Goal: Task Accomplishment & Management: Manage account settings

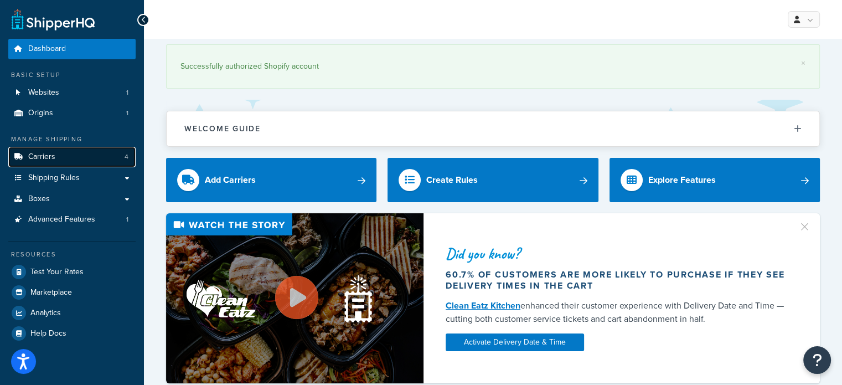
click at [99, 152] on link "Carriers 4" at bounding box center [71, 157] width 127 height 20
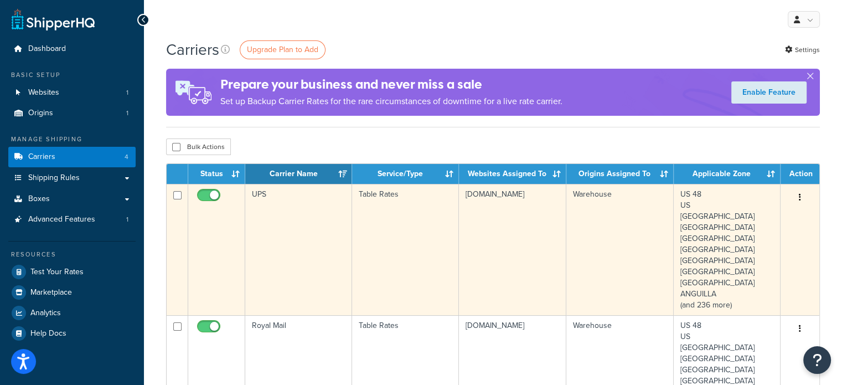
click at [545, 219] on td "fresh-faced.myshopify.com" at bounding box center [512, 249] width 107 height 131
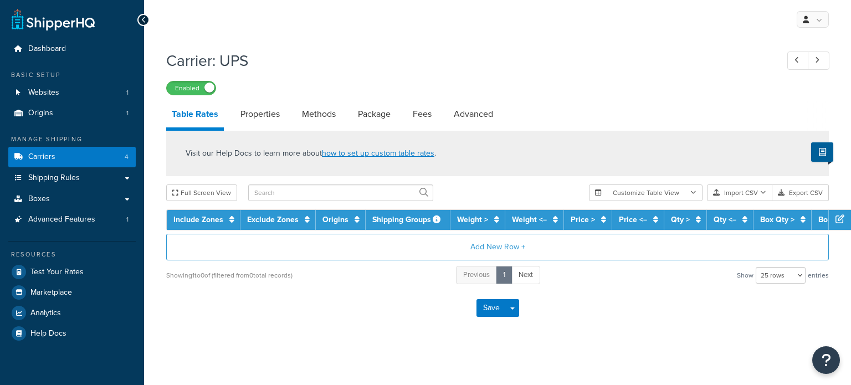
select select "25"
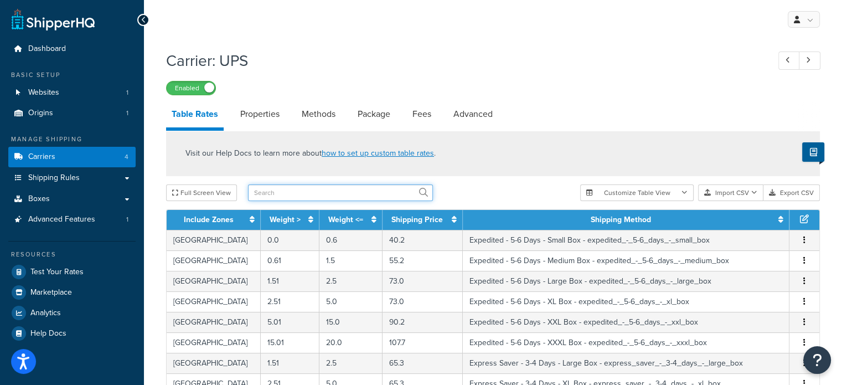
click at [341, 193] on input "text" at bounding box center [340, 192] width 185 height 17
type input "india"
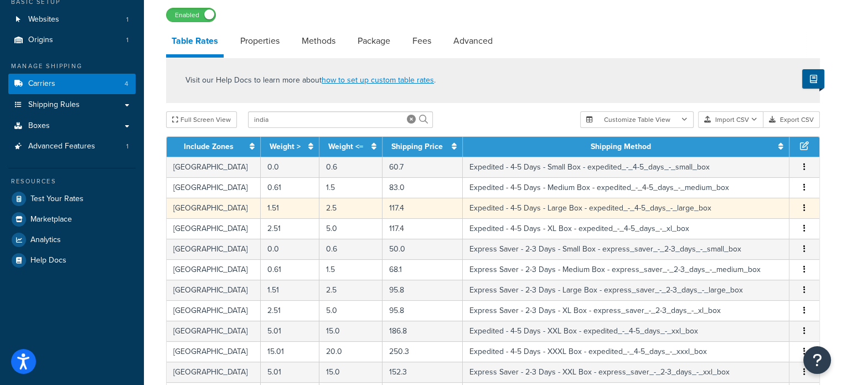
scroll to position [73, 0]
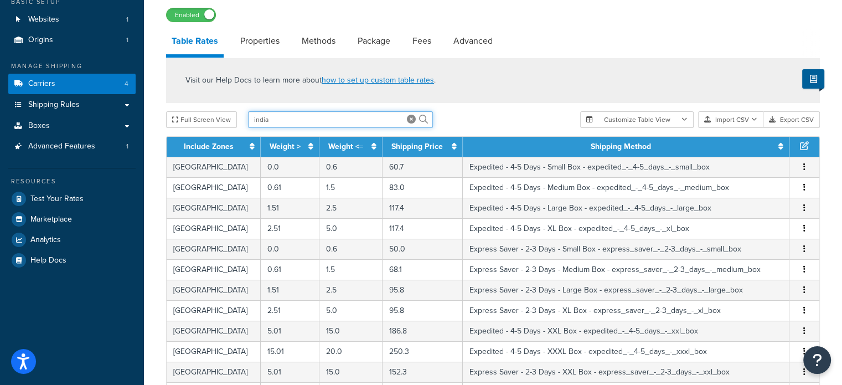
click at [386, 121] on input "india" at bounding box center [340, 119] width 185 height 17
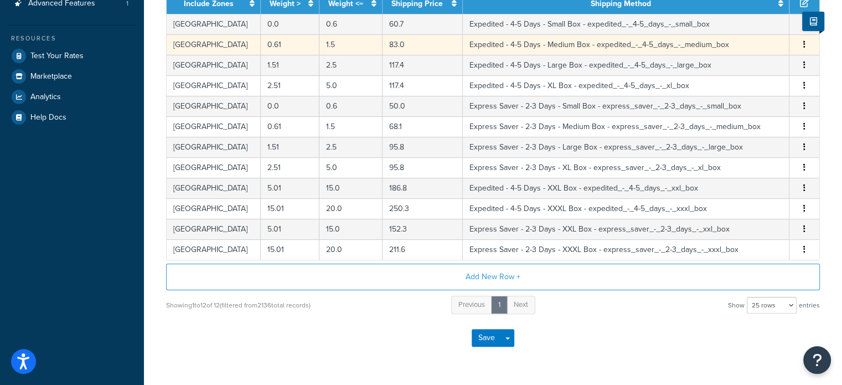
scroll to position [199, 0]
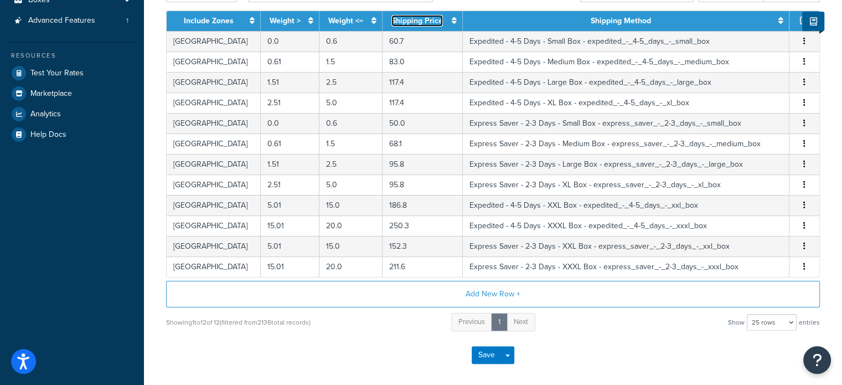
click at [452, 19] on icon at bounding box center [454, 21] width 5 height 8
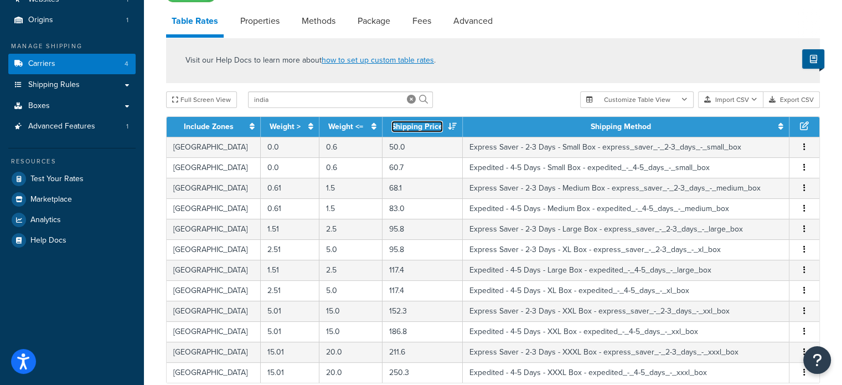
scroll to position [70, 0]
